Goal: Information Seeking & Learning: Understand process/instructions

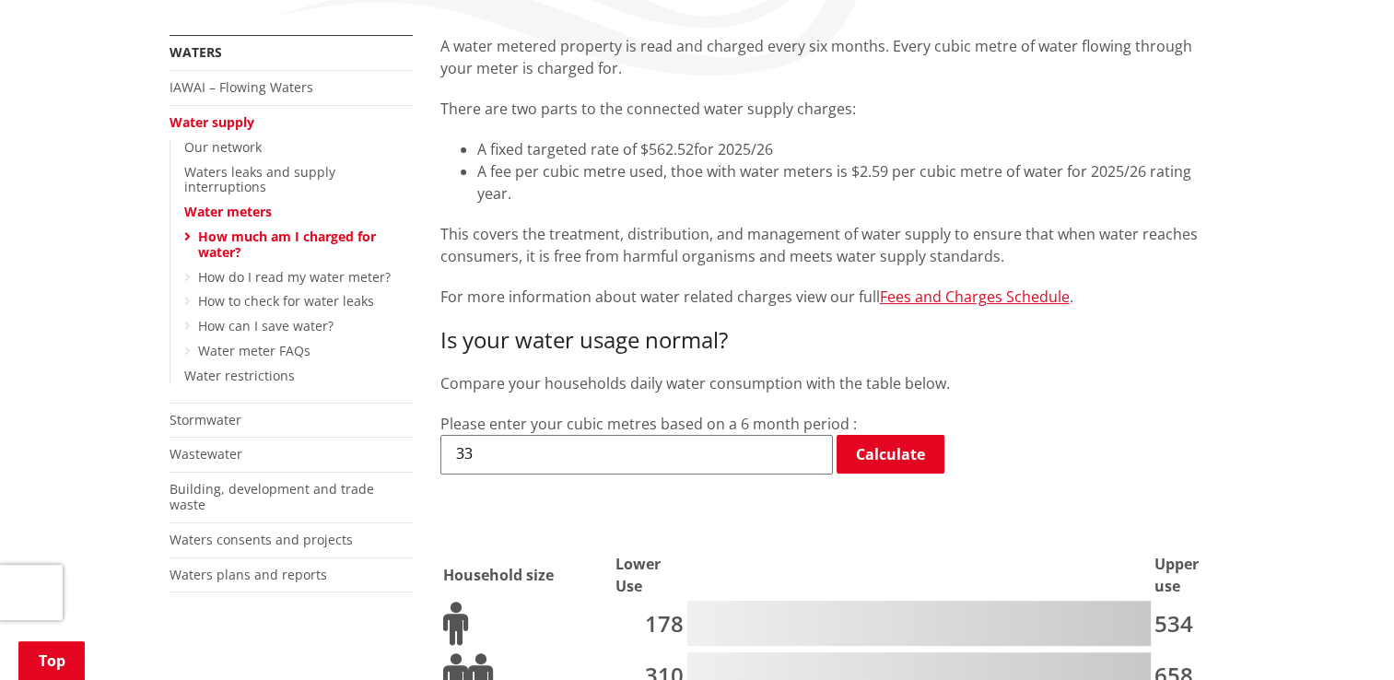
scroll to position [553, 0]
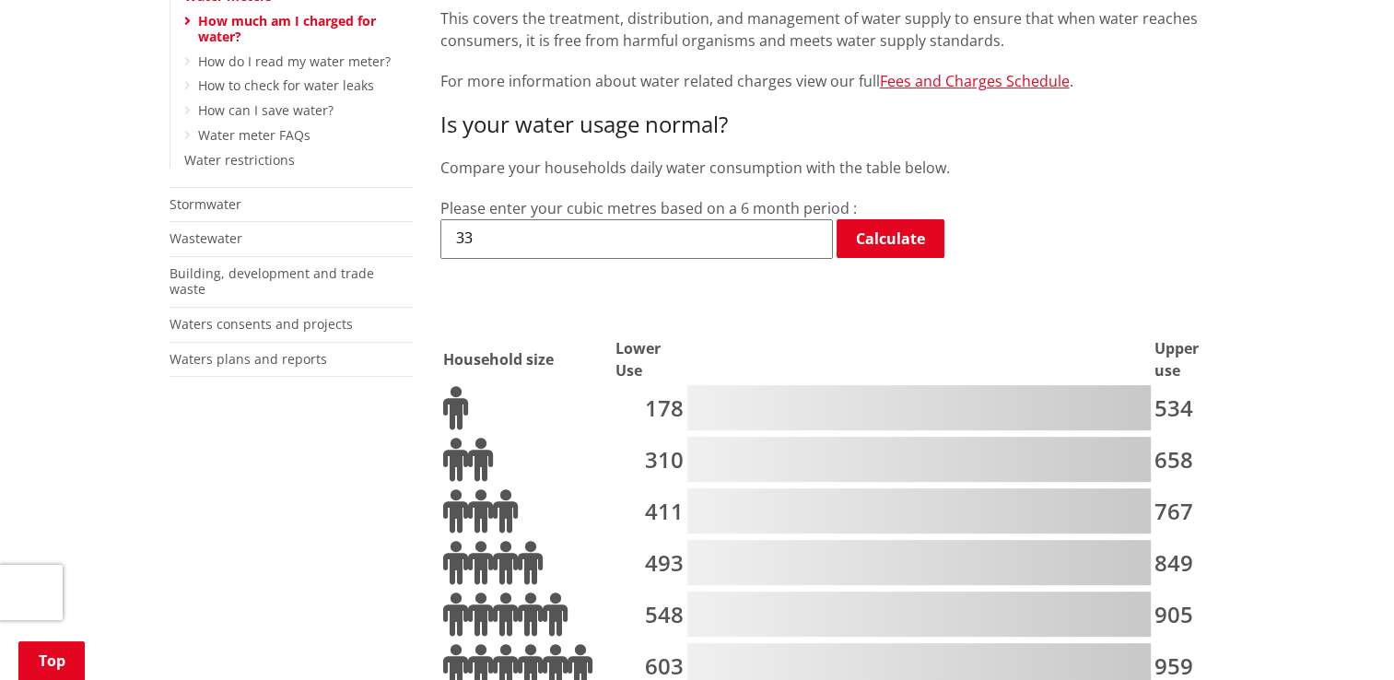
click at [481, 438] on icon at bounding box center [480, 460] width 25 height 44
click at [687, 445] on div at bounding box center [918, 459] width 463 height 45
click at [507, 219] on input "33" at bounding box center [636, 238] width 392 height 39
type input "3"
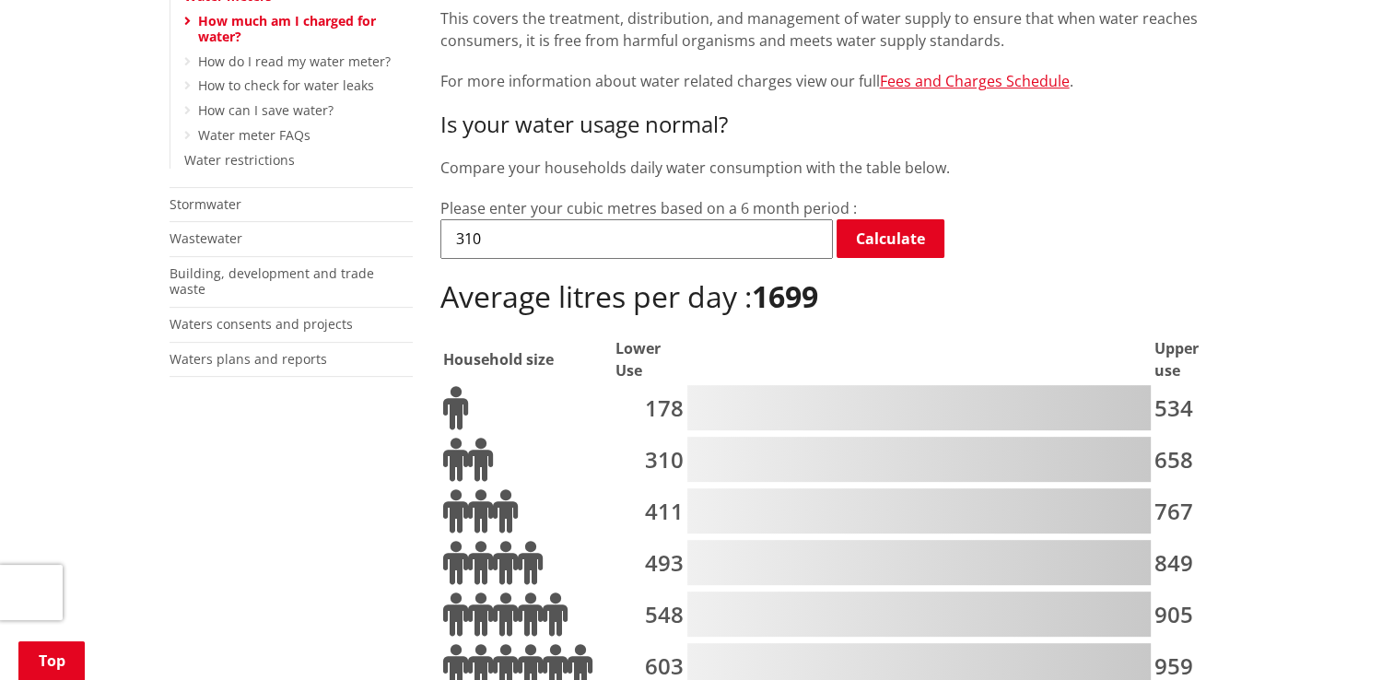
type input "310"
click at [898, 197] on div "Please enter your cubic metres based on a 6 month period : 310 Calculate Averag…" at bounding box center [832, 256] width 785 height 119
drag, startPoint x: 898, startPoint y: 197, endPoint x: 879, endPoint y: 221, distance: 30.8
click at [879, 219] on link "Calculate" at bounding box center [890, 238] width 108 height 39
click at [514, 222] on input "310" at bounding box center [636, 238] width 392 height 39
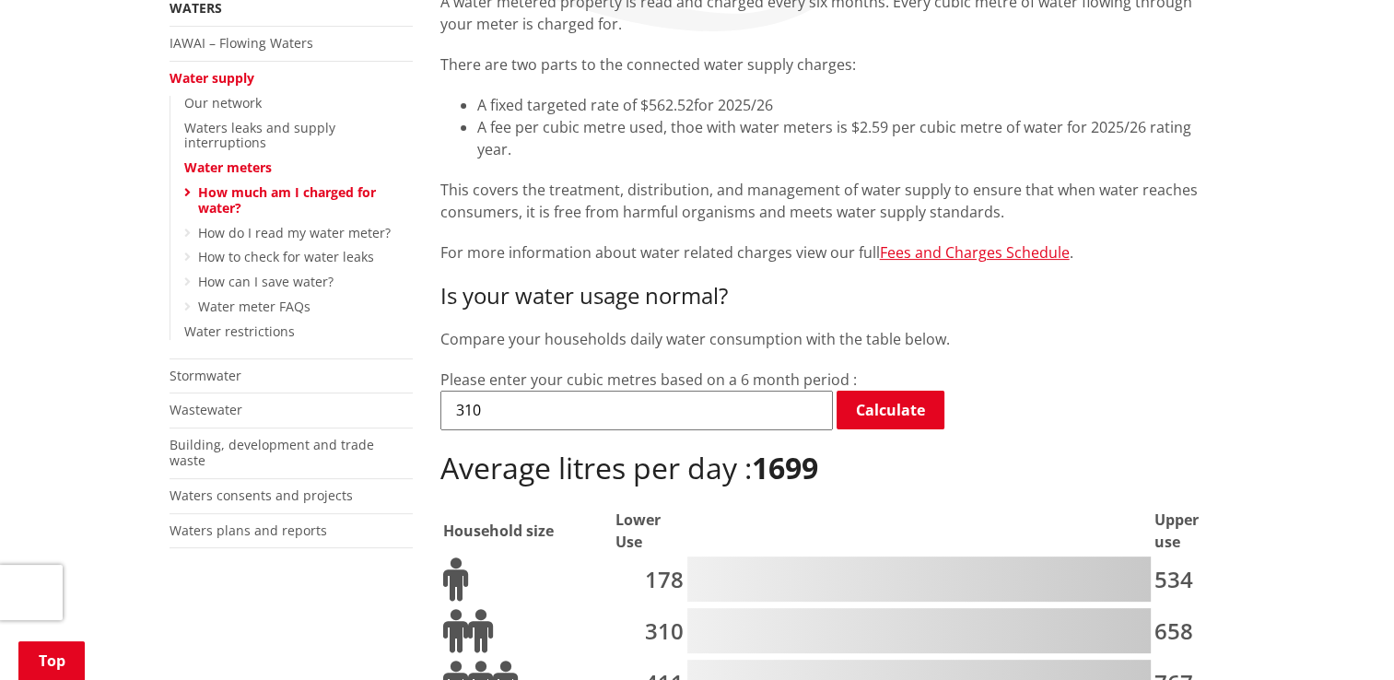
scroll to position [184, 0]
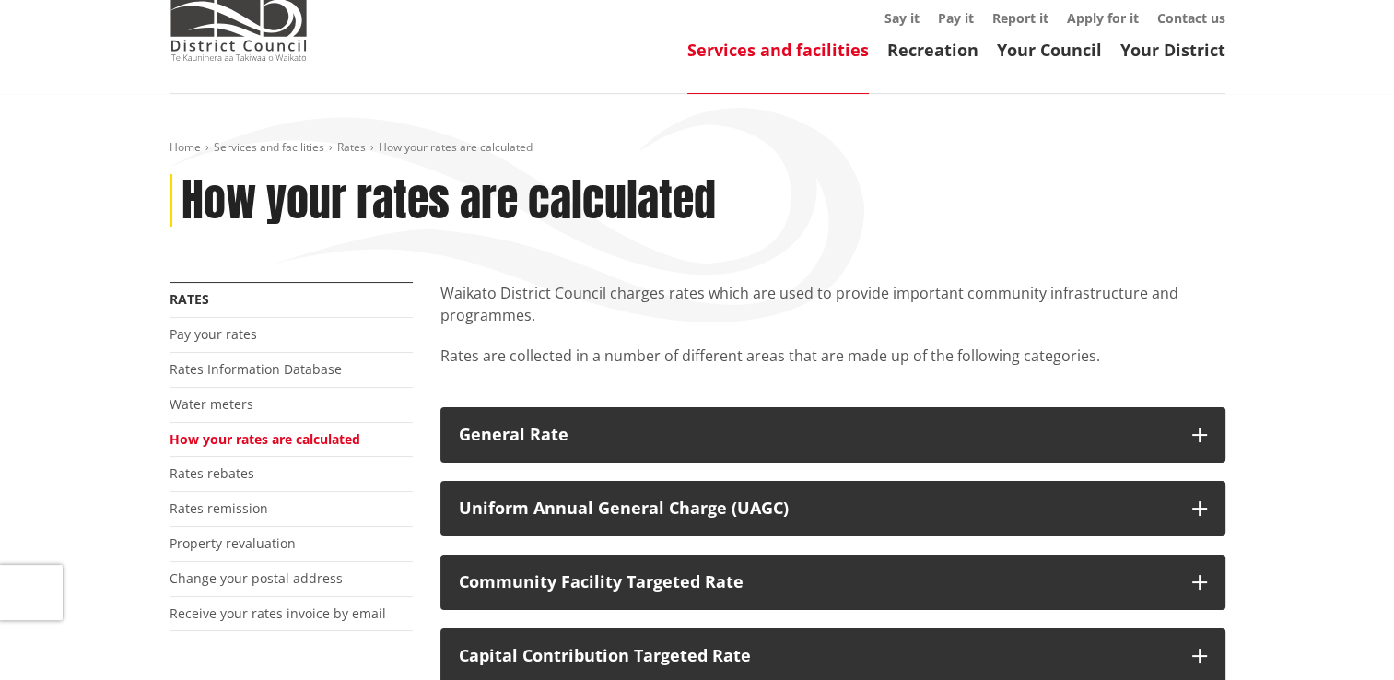
scroll to position [276, 0]
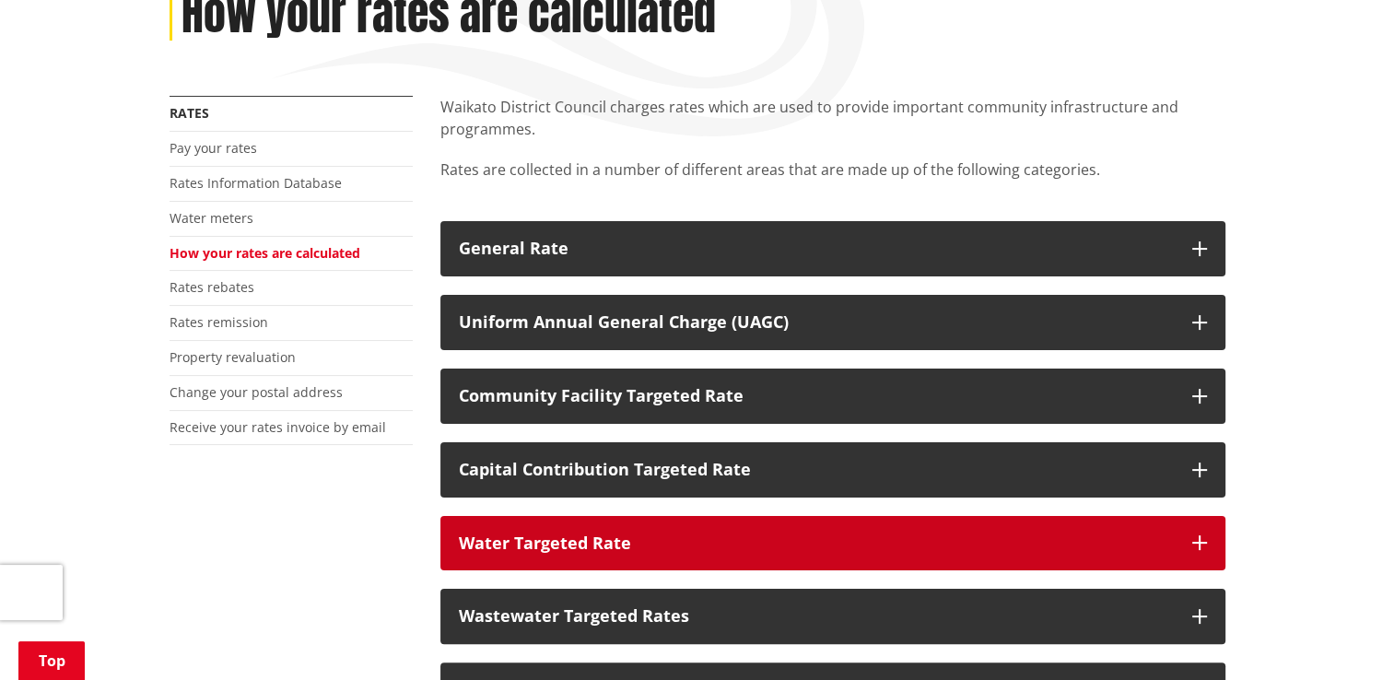
click at [1210, 541] on button "Water Targeted Rate" at bounding box center [832, 543] width 785 height 55
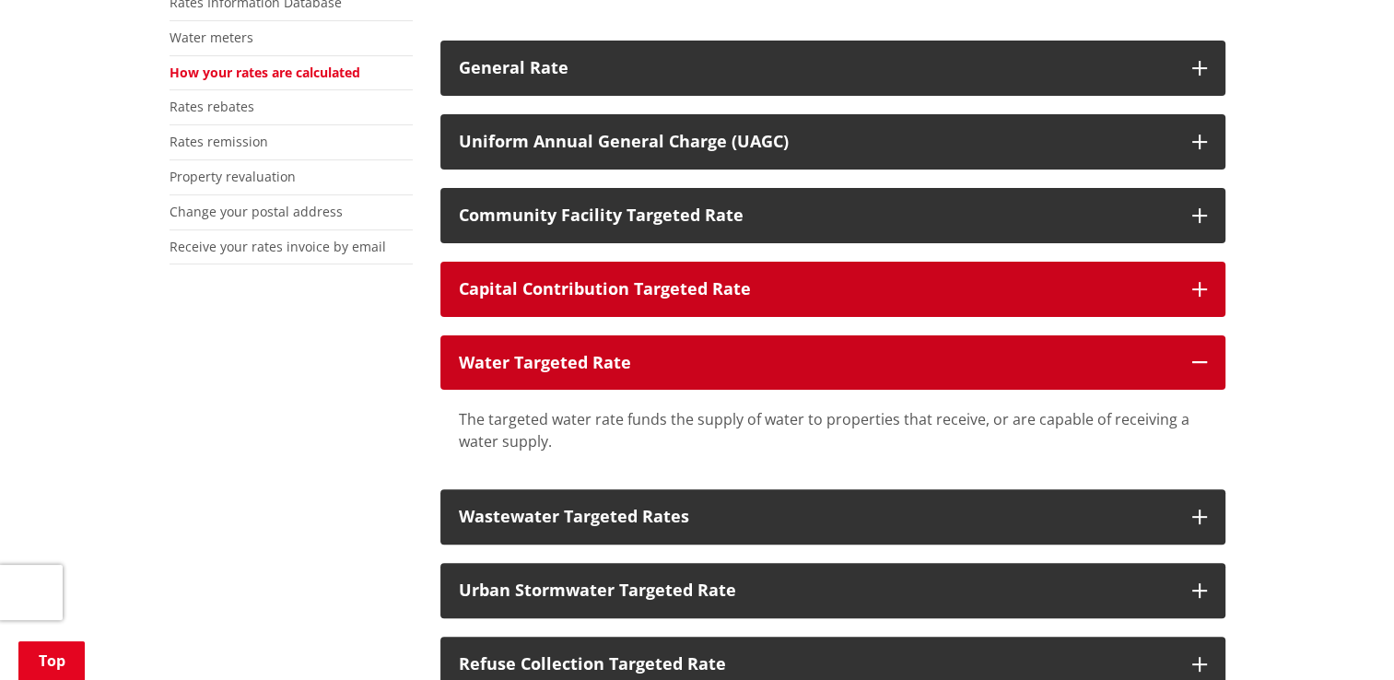
scroll to position [461, 0]
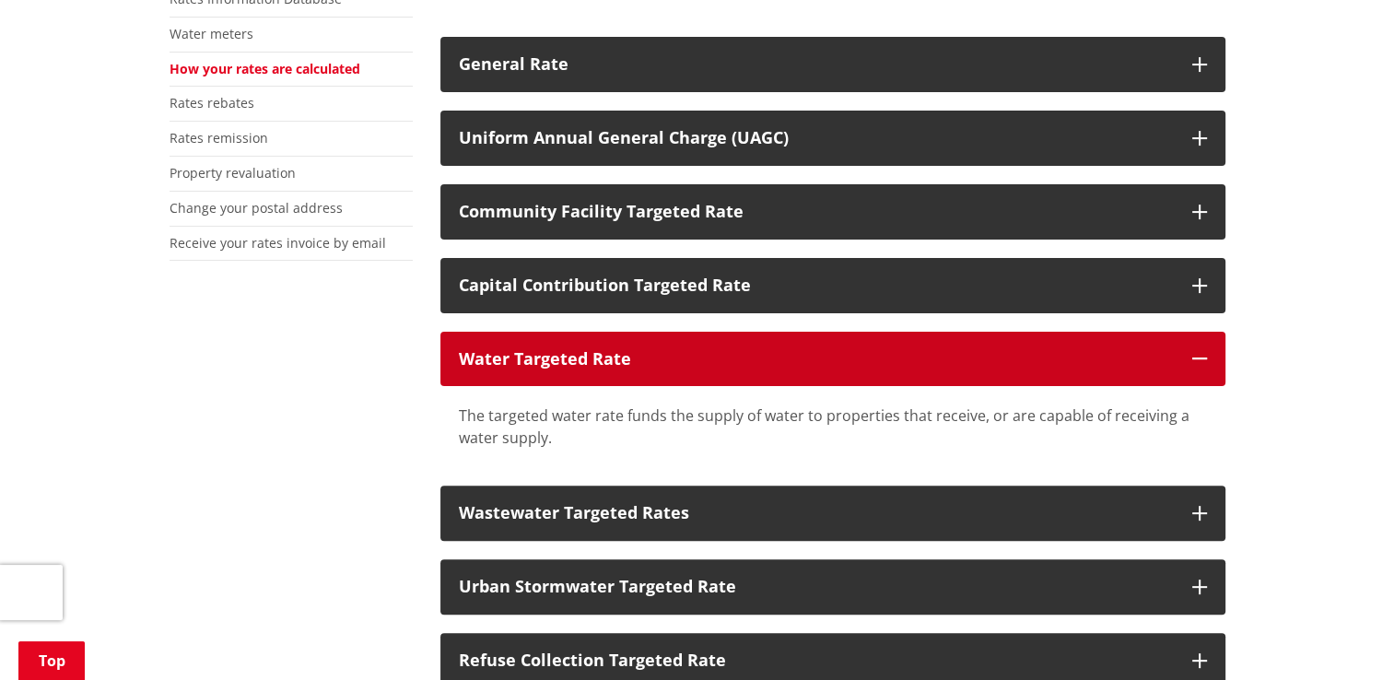
click at [582, 364] on div "Water Targeted Rate" at bounding box center [816, 359] width 715 height 18
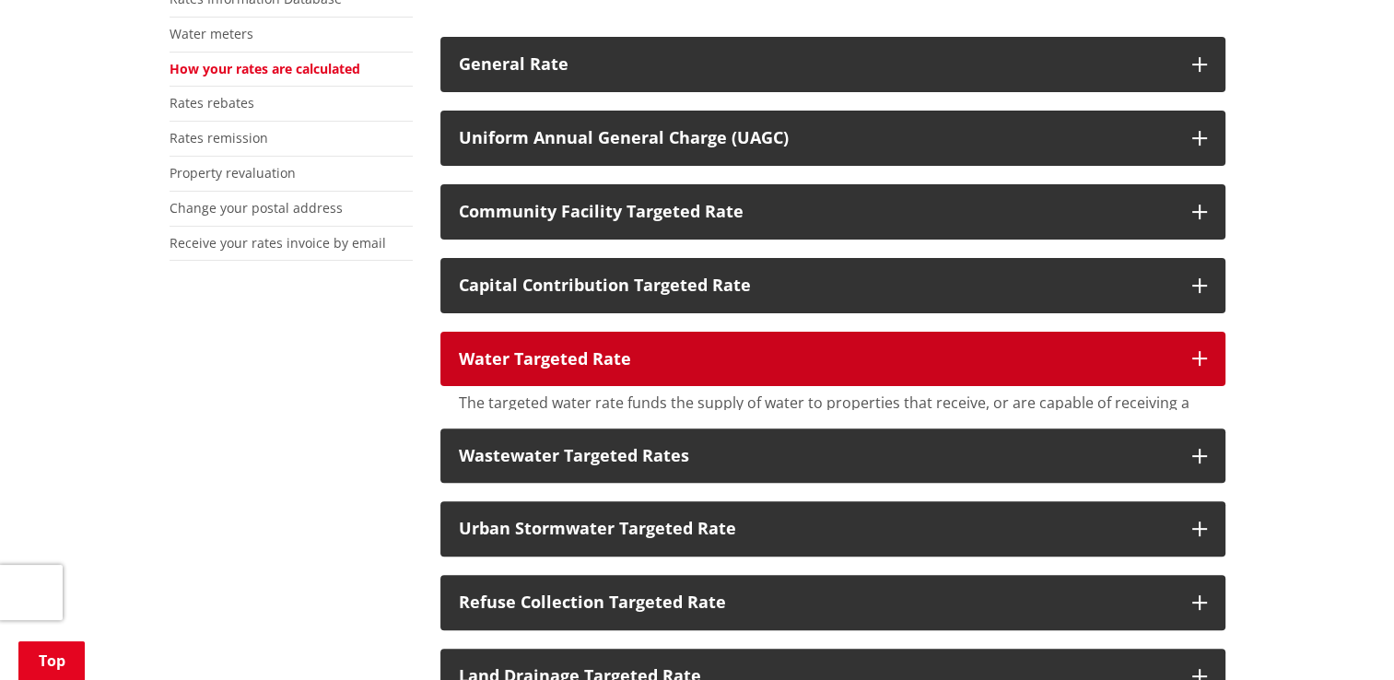
click at [582, 363] on div "Water Targeted Rate" at bounding box center [816, 359] width 715 height 18
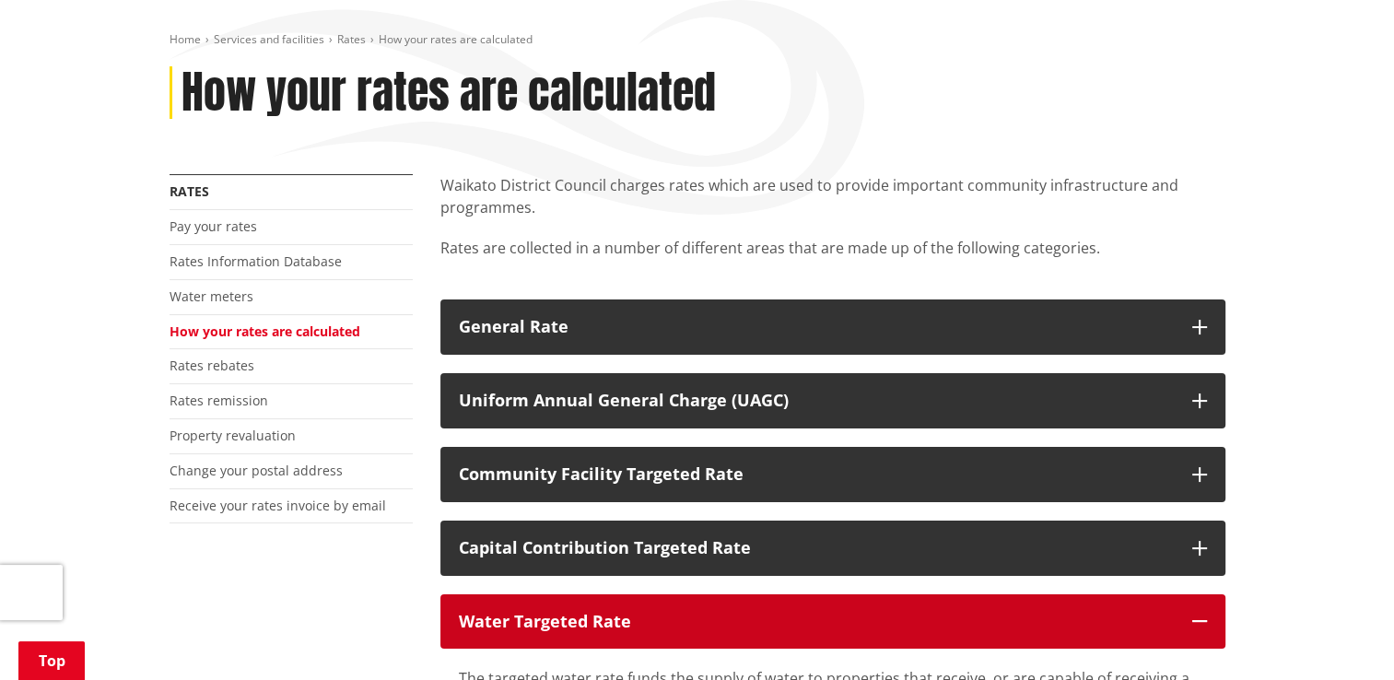
scroll to position [184, 0]
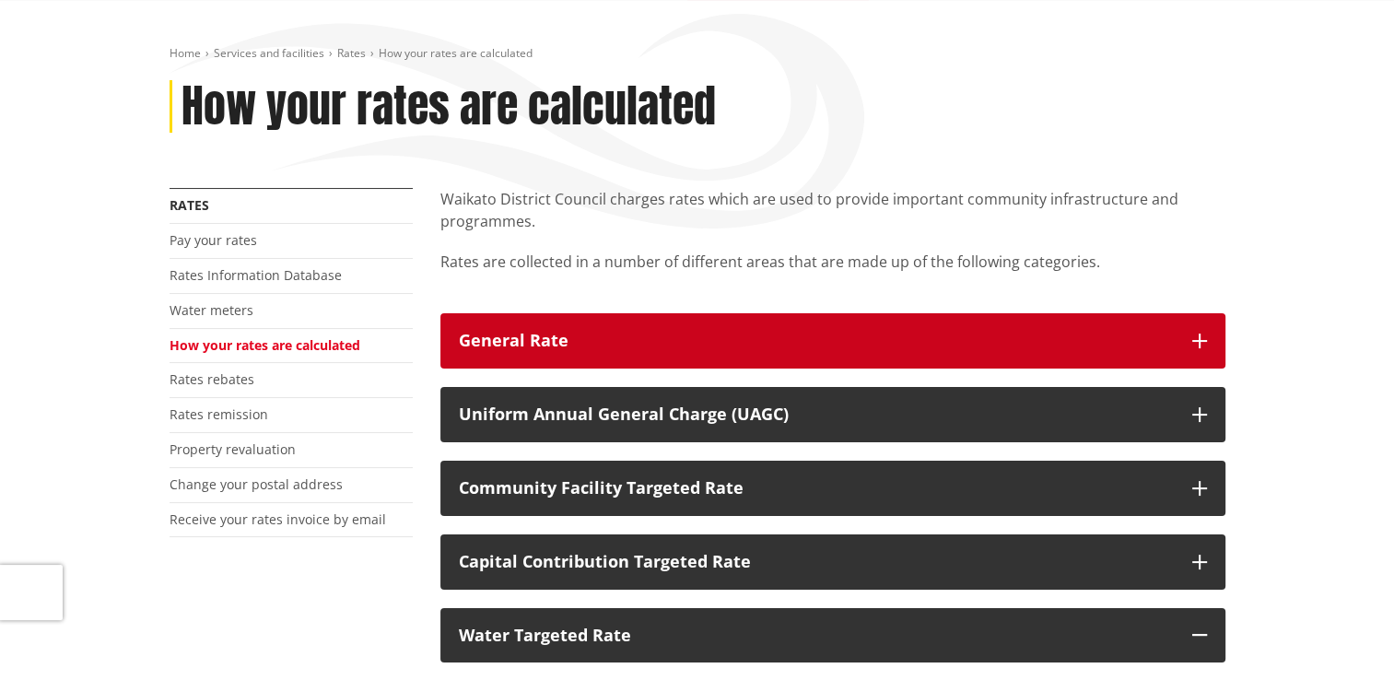
click at [722, 345] on div "General Rate" at bounding box center [816, 341] width 715 height 18
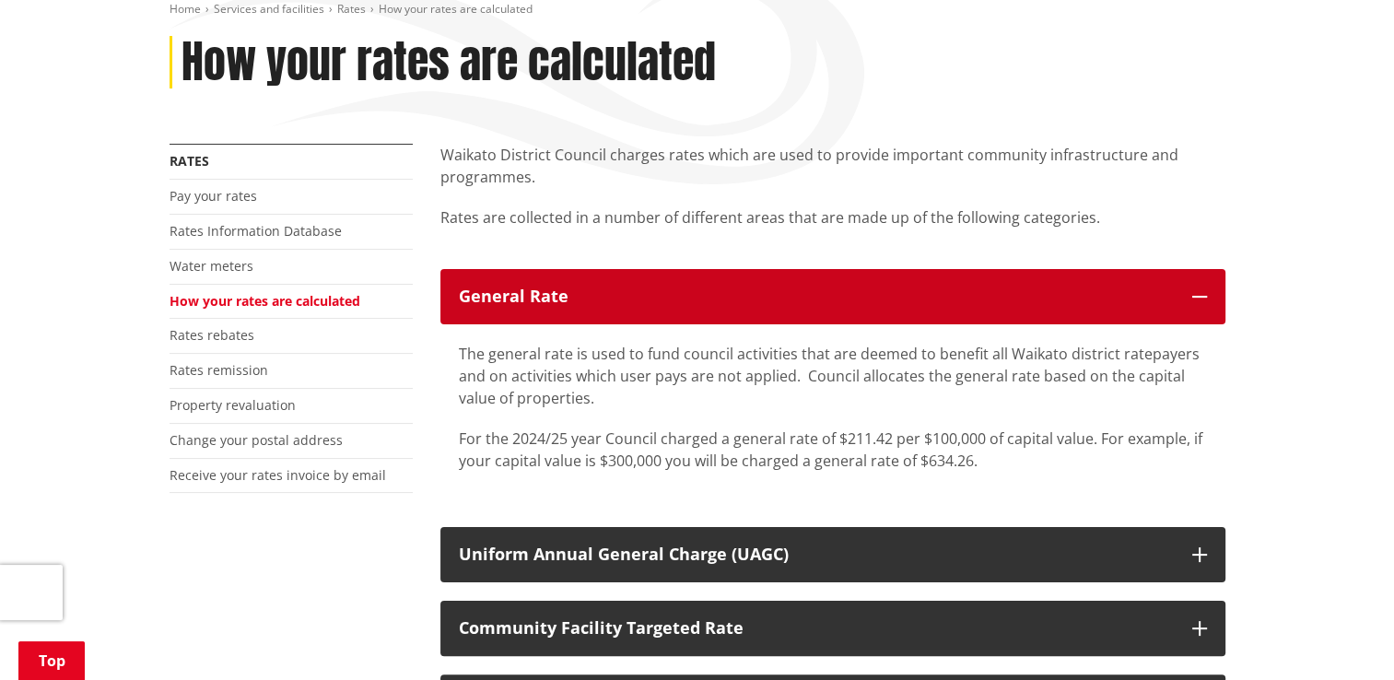
scroll to position [276, 0]
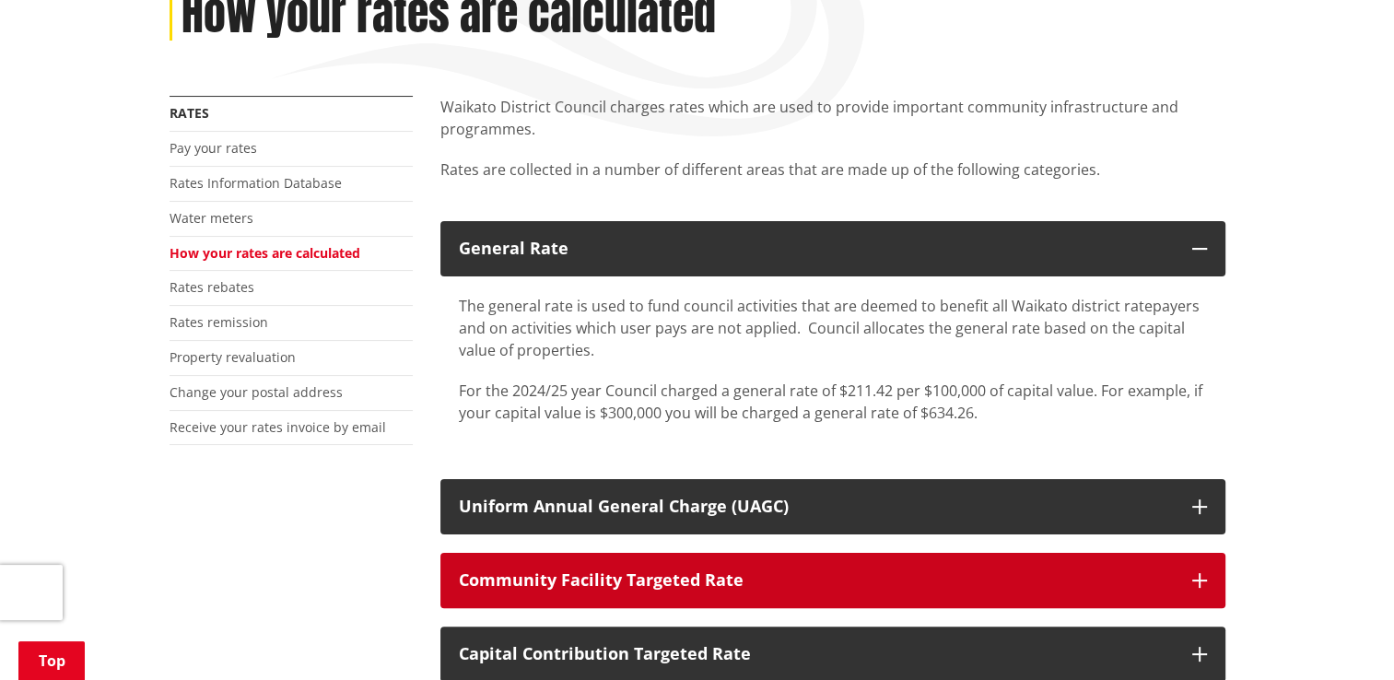
click at [1010, 561] on button "Community Facility Targeted Rate" at bounding box center [832, 580] width 785 height 55
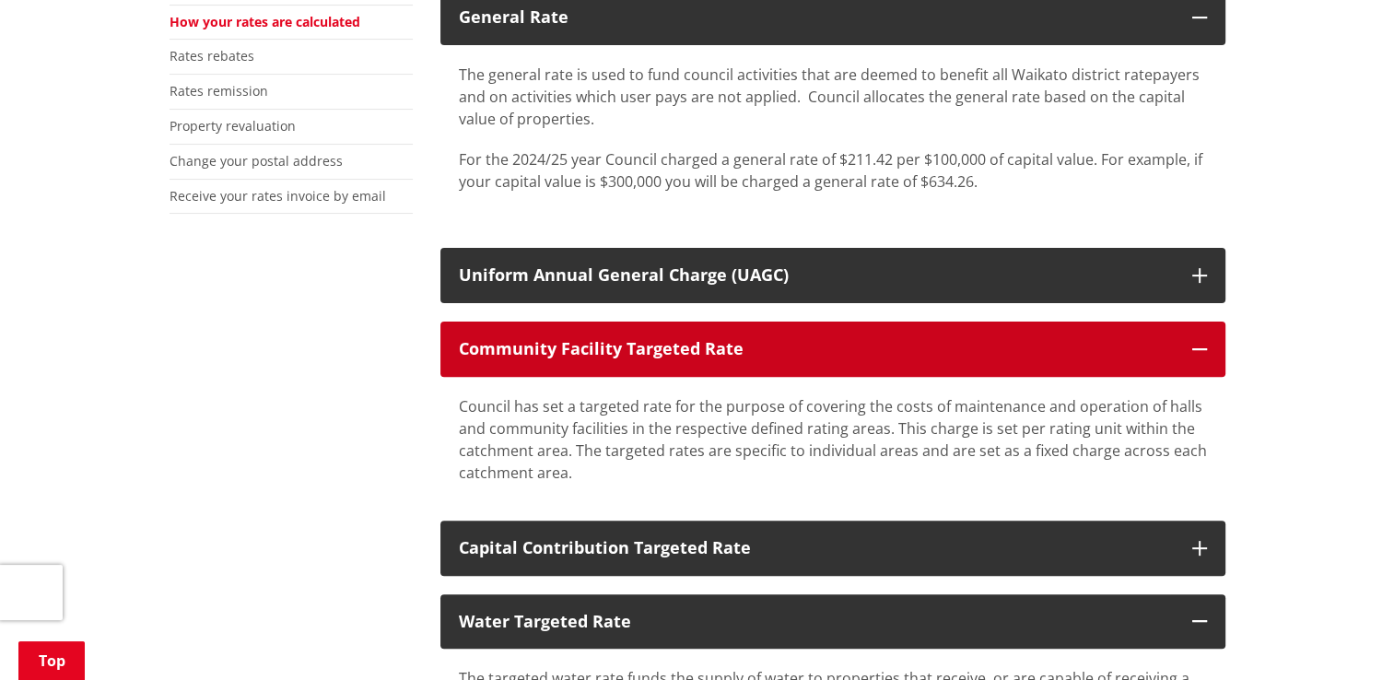
scroll to position [553, 0]
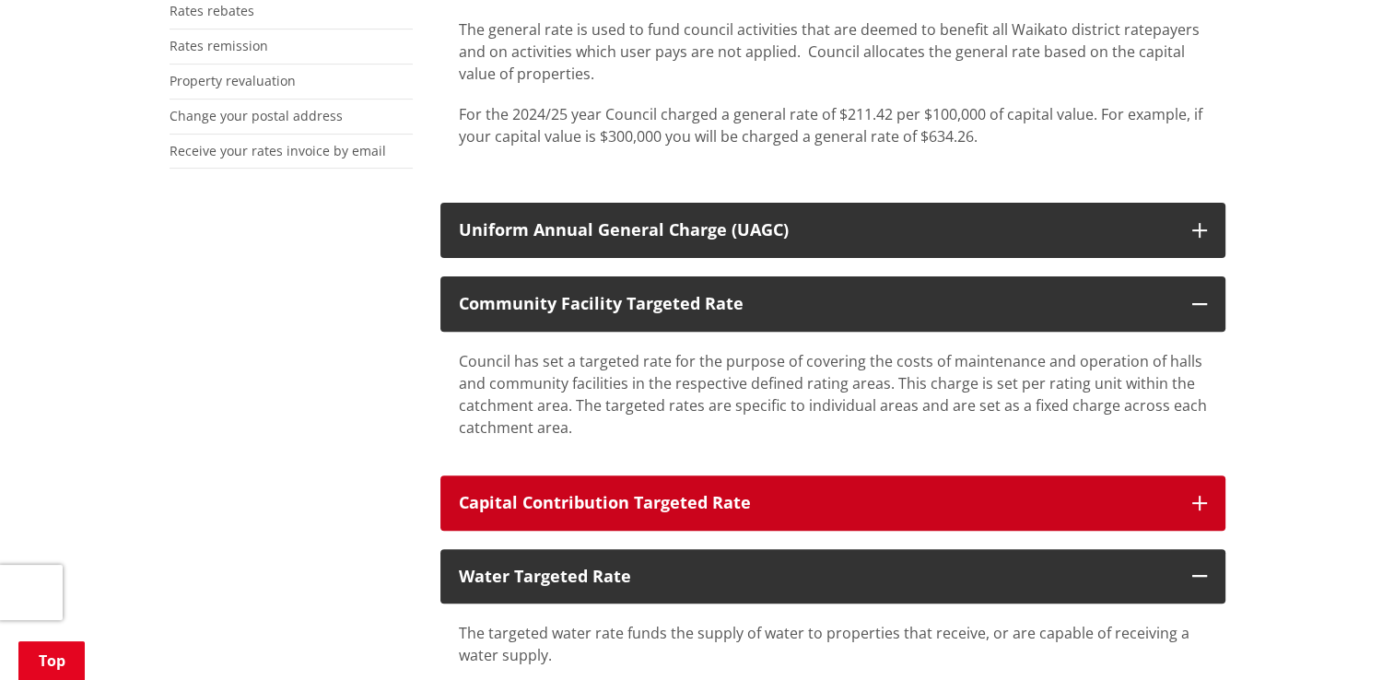
click at [789, 510] on div "Capital Contribution Targeted Rate" at bounding box center [816, 503] width 715 height 18
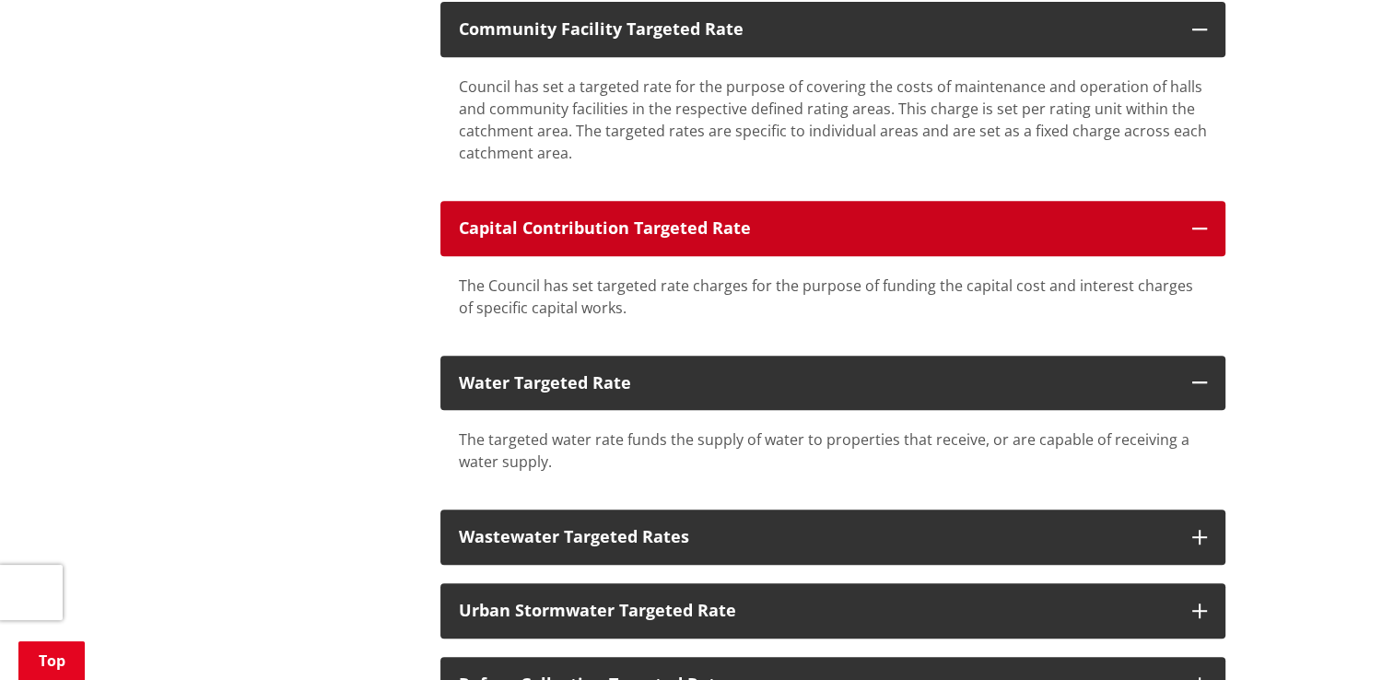
scroll to position [829, 0]
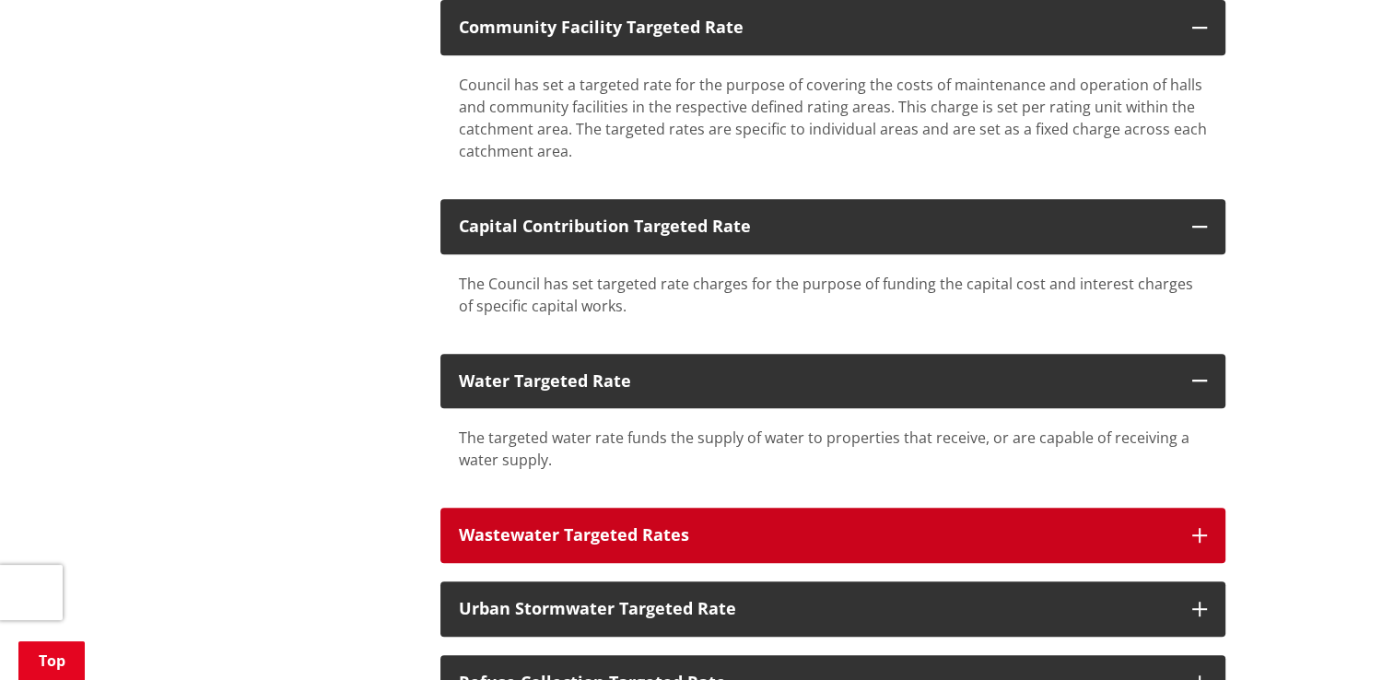
click at [748, 514] on button "Wastewater Targeted Rates" at bounding box center [832, 535] width 785 height 55
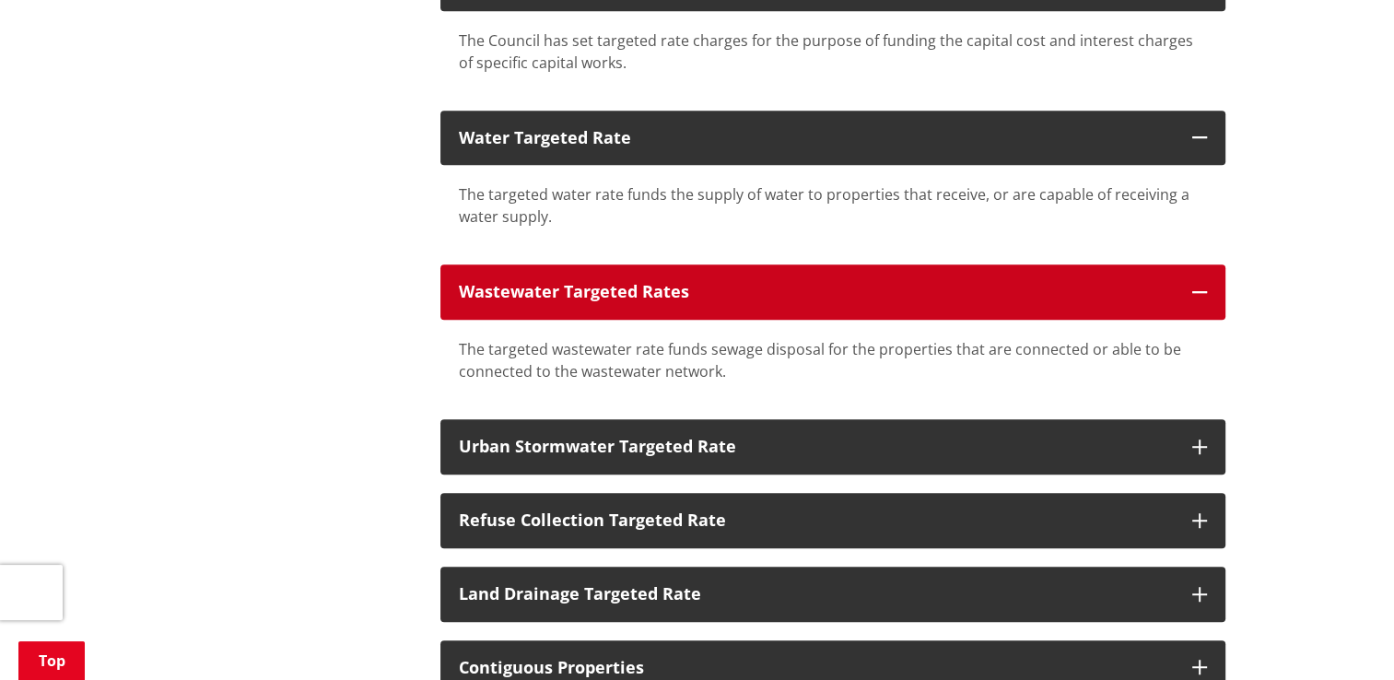
scroll to position [1105, 0]
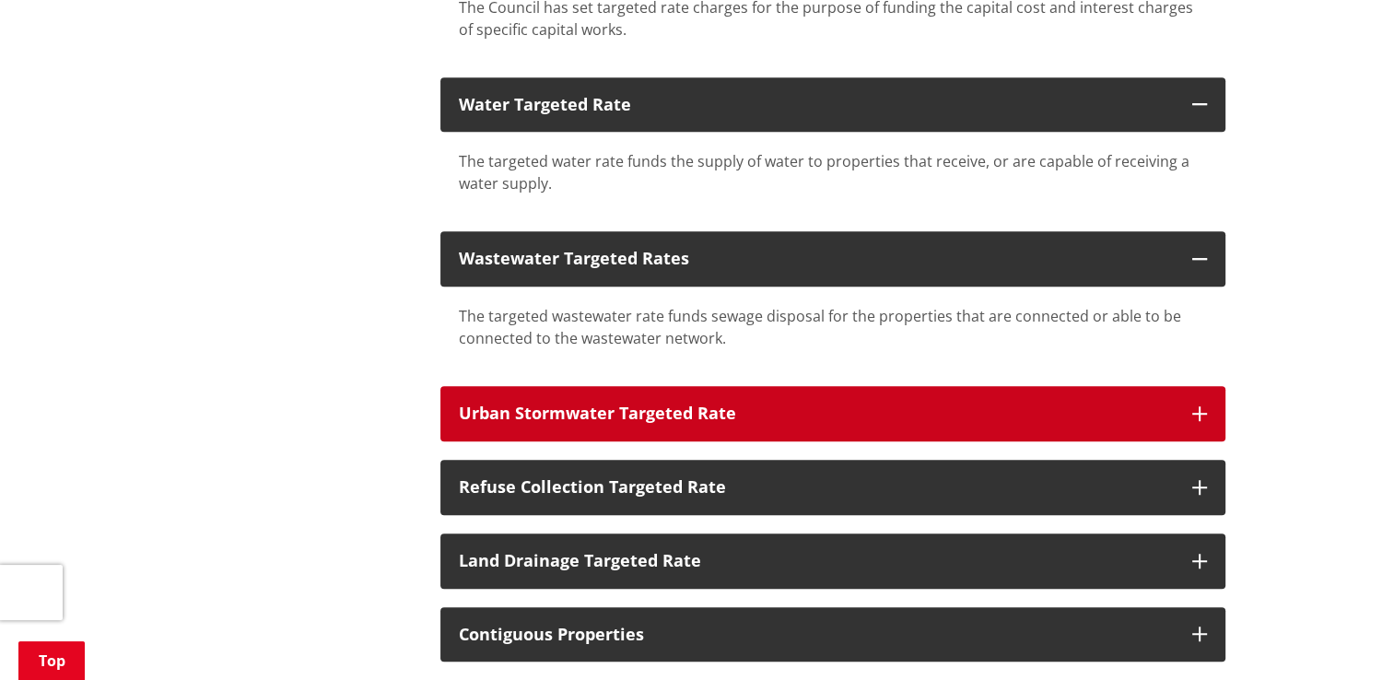
click at [778, 397] on button "Urban Stormwater Targeted Rate" at bounding box center [832, 413] width 785 height 55
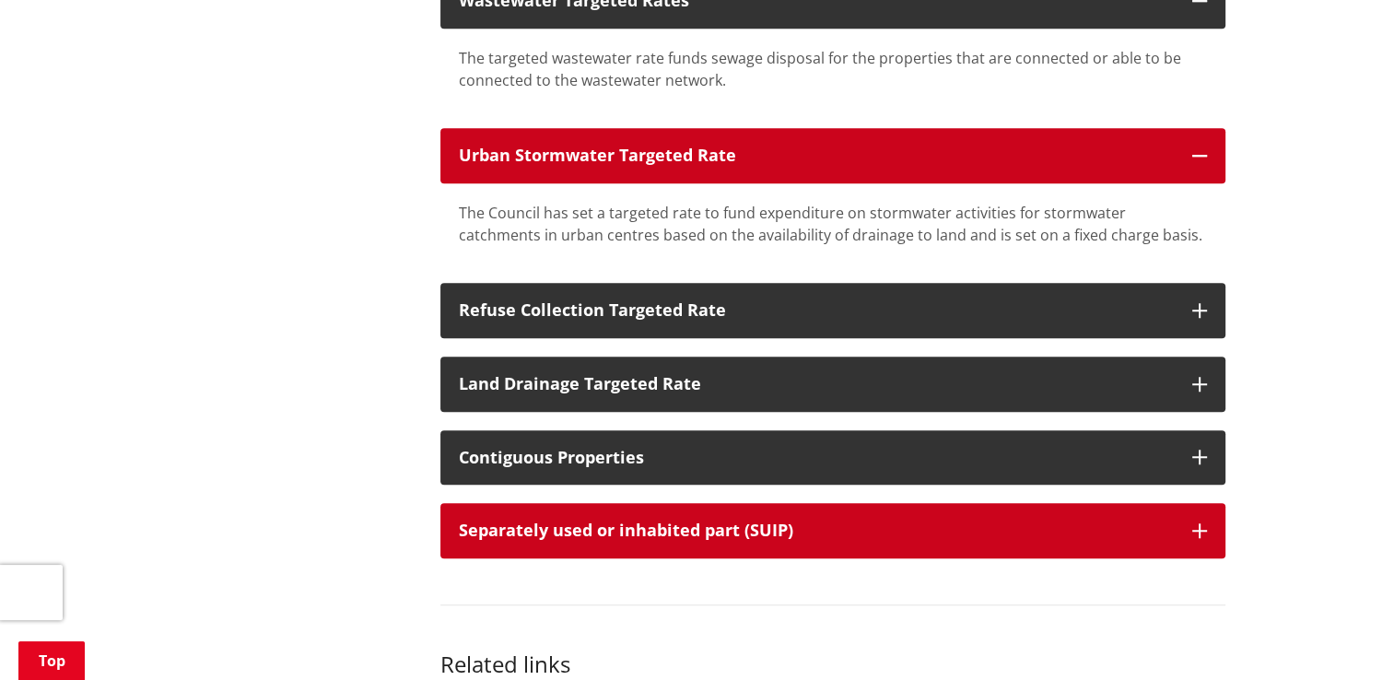
scroll to position [1382, 0]
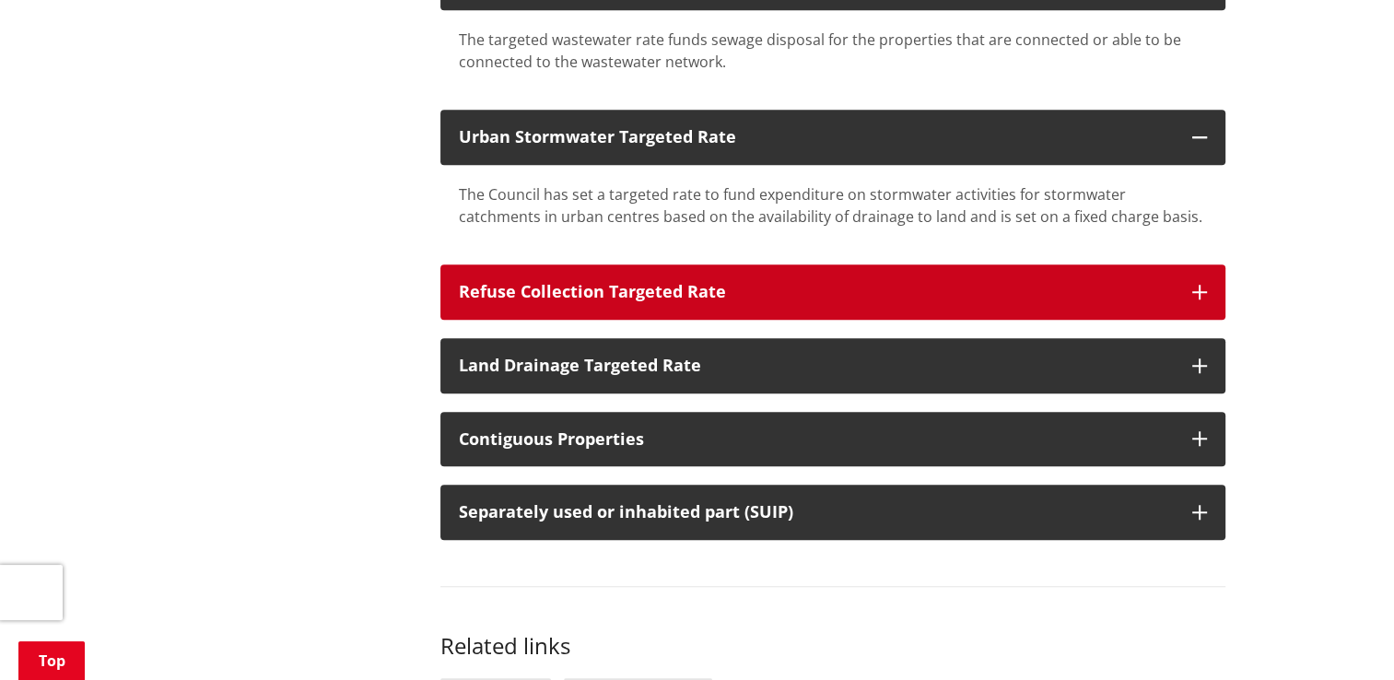
click at [811, 295] on div "Refuse Collection Targeted Rate" at bounding box center [816, 292] width 715 height 18
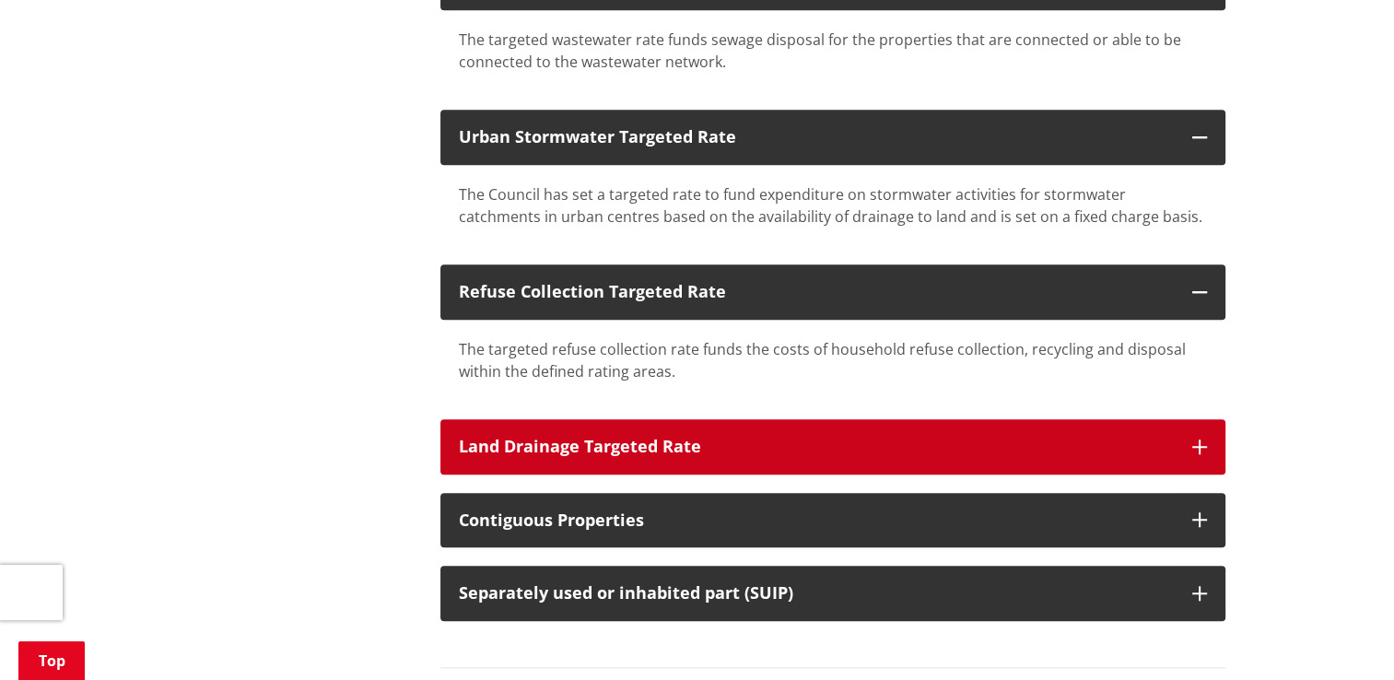
click at [757, 439] on div "Land Drainage Targeted Rate" at bounding box center [816, 447] width 715 height 18
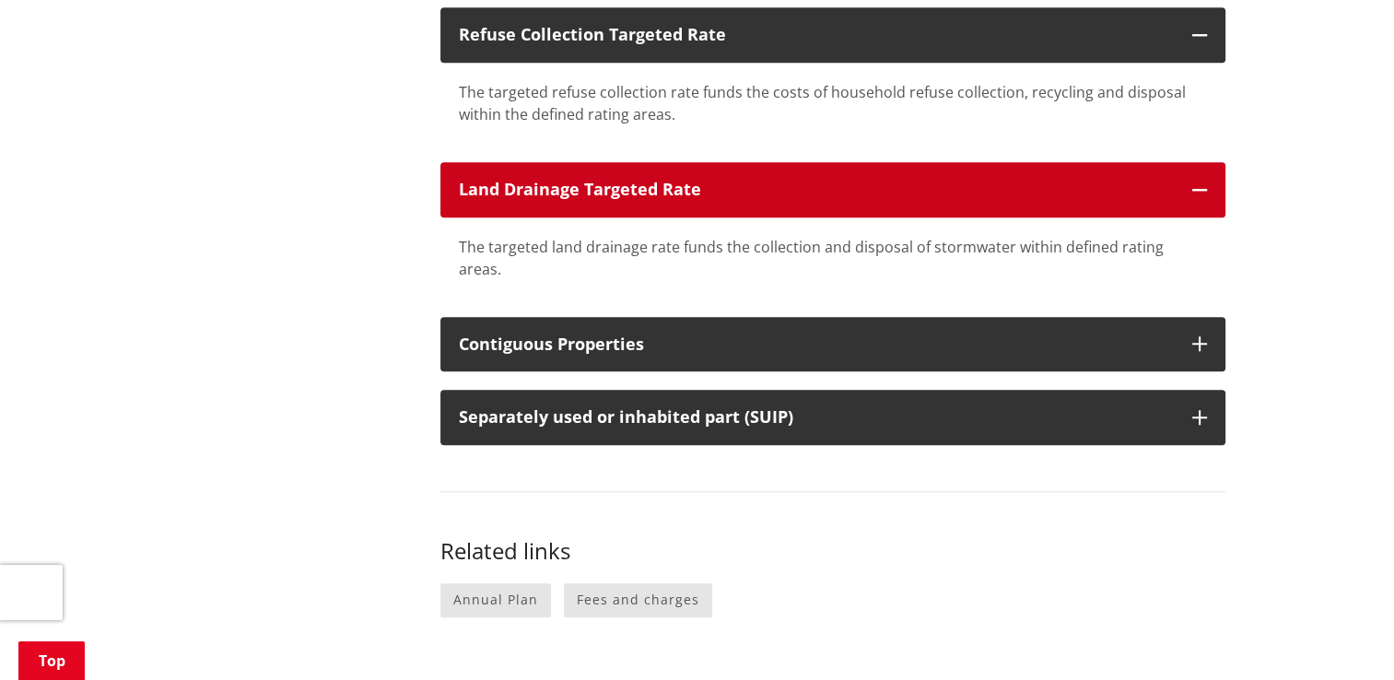
scroll to position [1658, 0]
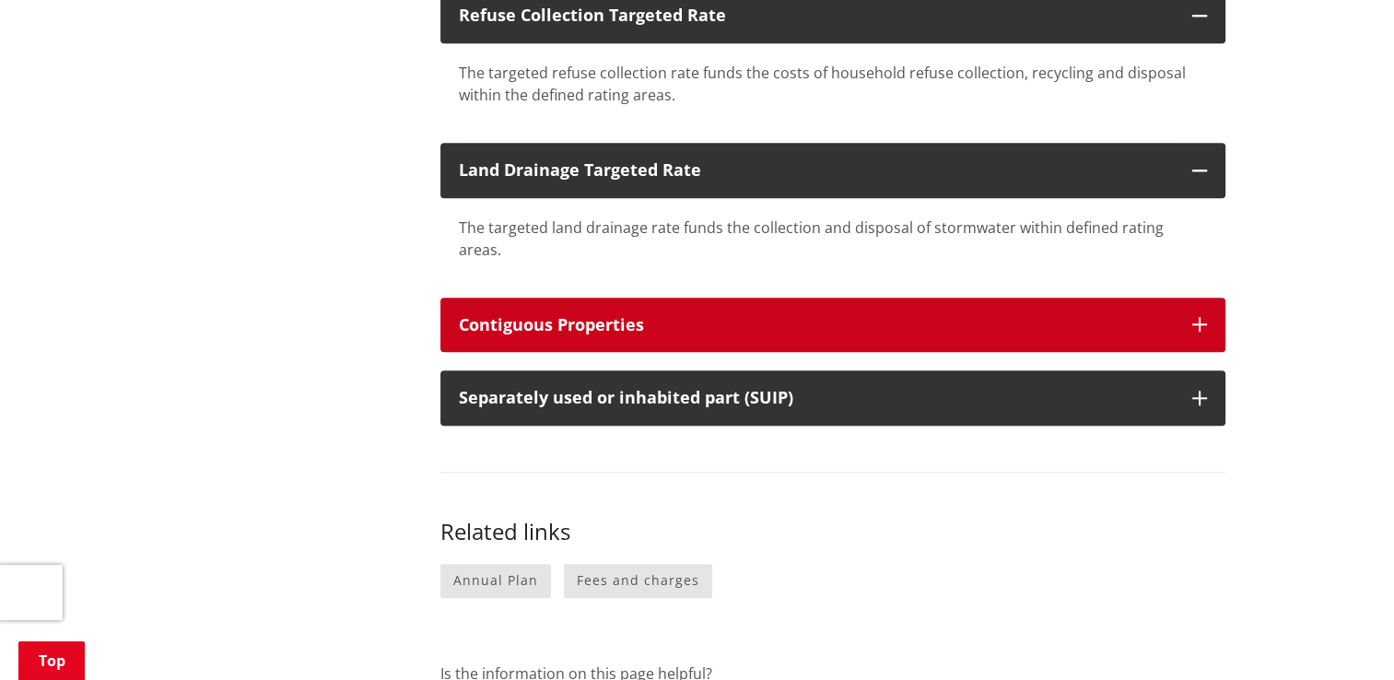
click at [799, 316] on div "Contiguous Properties" at bounding box center [816, 325] width 715 height 18
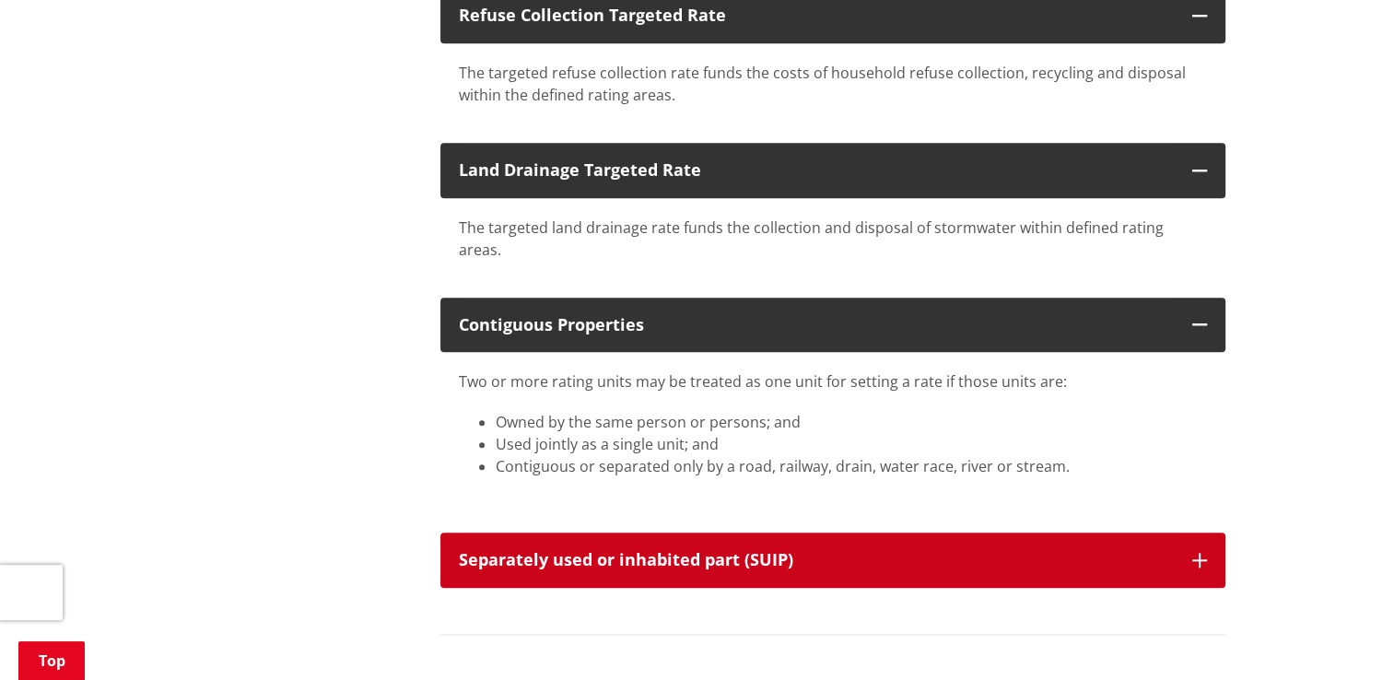
click at [810, 532] on button "Separately used or inhabited part (SUIP)" at bounding box center [832, 559] width 785 height 55
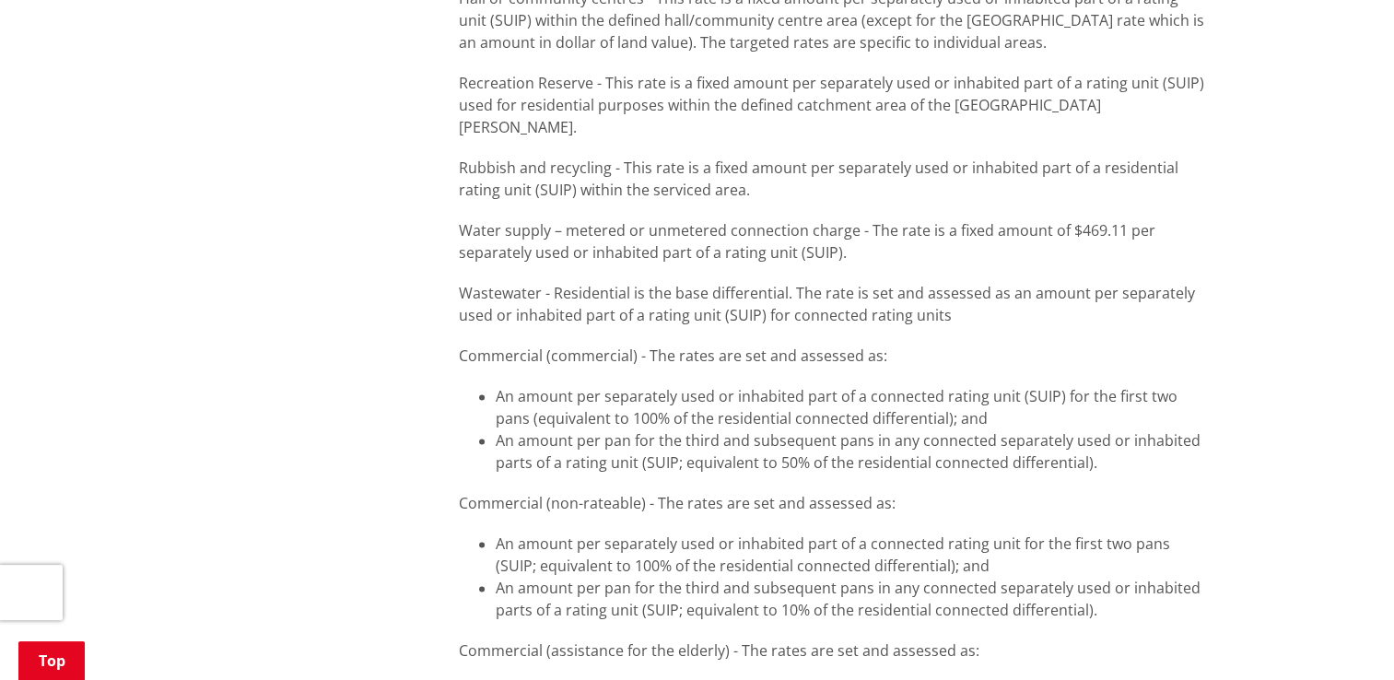
scroll to position [2487, 0]
